Goal: Check status: Check status

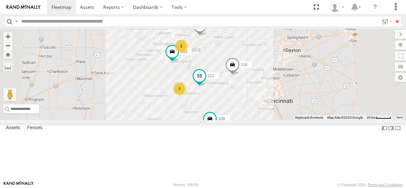
click at [205, 81] on span at bounding box center [200, 76] width 12 height 12
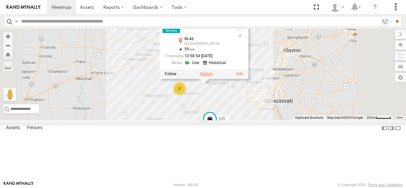
click at [213, 76] on label at bounding box center [206, 74] width 13 height 5
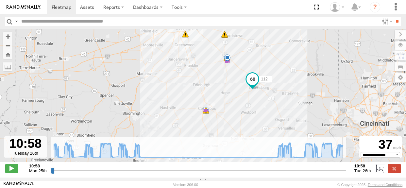
drag, startPoint x: 52, startPoint y: 174, endPoint x: 345, endPoint y: 162, distance: 292.6
type input "**********"
click at [345, 167] on input "range" at bounding box center [198, 170] width 295 height 6
click at [396, 172] on label at bounding box center [394, 168] width 13 height 9
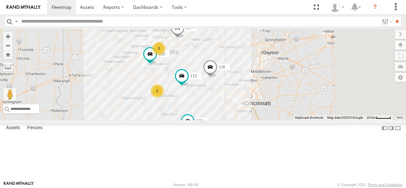
drag, startPoint x: 249, startPoint y: 105, endPoint x: 226, endPoint y: 108, distance: 23.0
click at [226, 108] on div "116 115 109 112 114 3 2 111" at bounding box center [203, 74] width 406 height 91
click at [198, 22] on span at bounding box center [191, 13] width 14 height 18
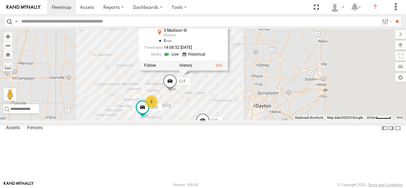
drag, startPoint x: 289, startPoint y: 85, endPoint x: 283, endPoint y: 118, distance: 33.4
click at [283, 118] on div "116 115 109 112 114 3 2 111 111 All Assets [GEOGRAPHIC_DATA] 40.15126 , -85.386…" at bounding box center [203, 74] width 406 height 91
click at [181, 58] on link at bounding box center [172, 54] width 17 height 6
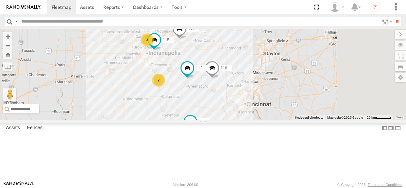
drag, startPoint x: 236, startPoint y: 97, endPoint x: 229, endPoint y: 97, distance: 7.2
click at [229, 97] on div "114 116 3 2 115 109 111 112" at bounding box center [203, 74] width 406 height 91
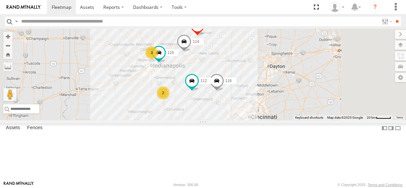
drag, startPoint x: 271, startPoint y: 128, endPoint x: 277, endPoint y: 143, distance: 16.5
click at [277, 120] on div "114 116 3 2 115 109 111 112" at bounding box center [203, 74] width 406 height 91
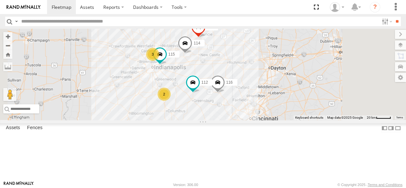
click at [171, 101] on div "2" at bounding box center [164, 94] width 13 height 13
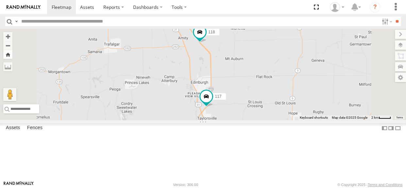
click at [12, 55] on button "Zoom Home" at bounding box center [7, 54] width 9 height 9
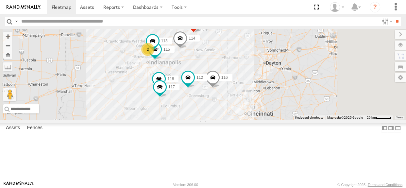
drag, startPoint x: 213, startPoint y: 85, endPoint x: 196, endPoint y: 94, distance: 18.9
click at [196, 94] on div "114 116 2 118 115 117 109 111 112 113" at bounding box center [203, 74] width 406 height 91
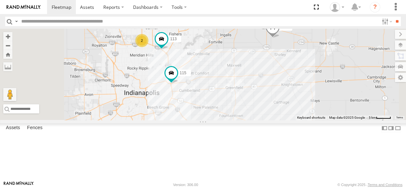
click at [148, 47] on div "2" at bounding box center [141, 40] width 13 height 13
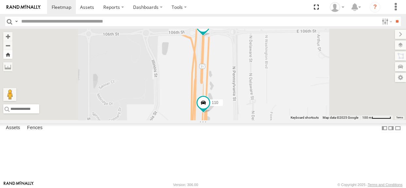
click at [12, 52] on button "Zoom Home" at bounding box center [7, 54] width 9 height 9
